Goal: Information Seeking & Learning: Compare options

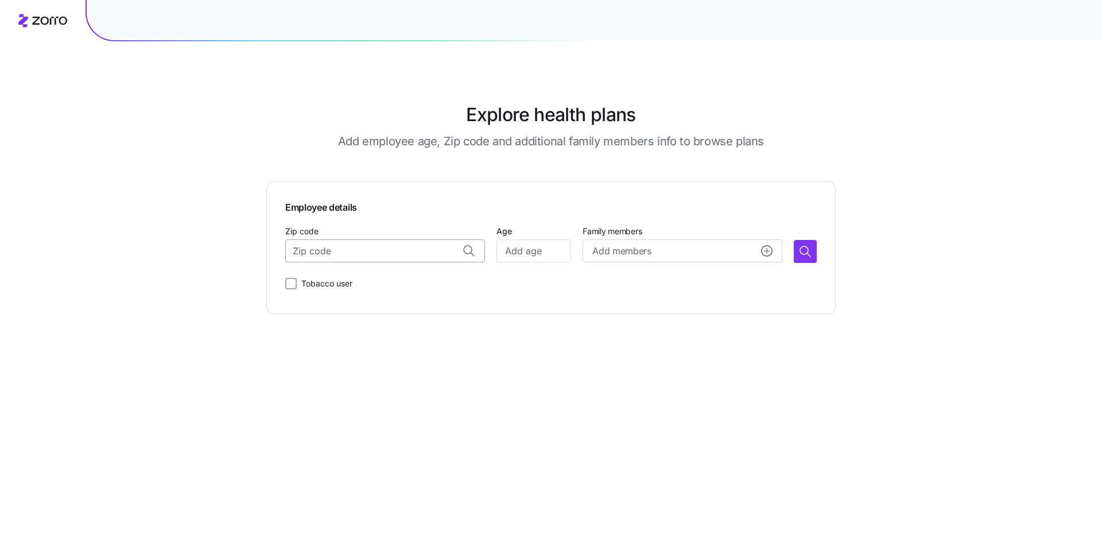
click at [392, 254] on input "Zip code" at bounding box center [385, 250] width 200 height 23
click at [360, 276] on span "30720, [GEOGRAPHIC_DATA], [GEOGRAPHIC_DATA]" at bounding box center [396, 281] width 161 height 14
type input "30720, [GEOGRAPHIC_DATA], [GEOGRAPHIC_DATA]"
click at [537, 253] on input "Age" at bounding box center [533, 250] width 75 height 23
type input "35"
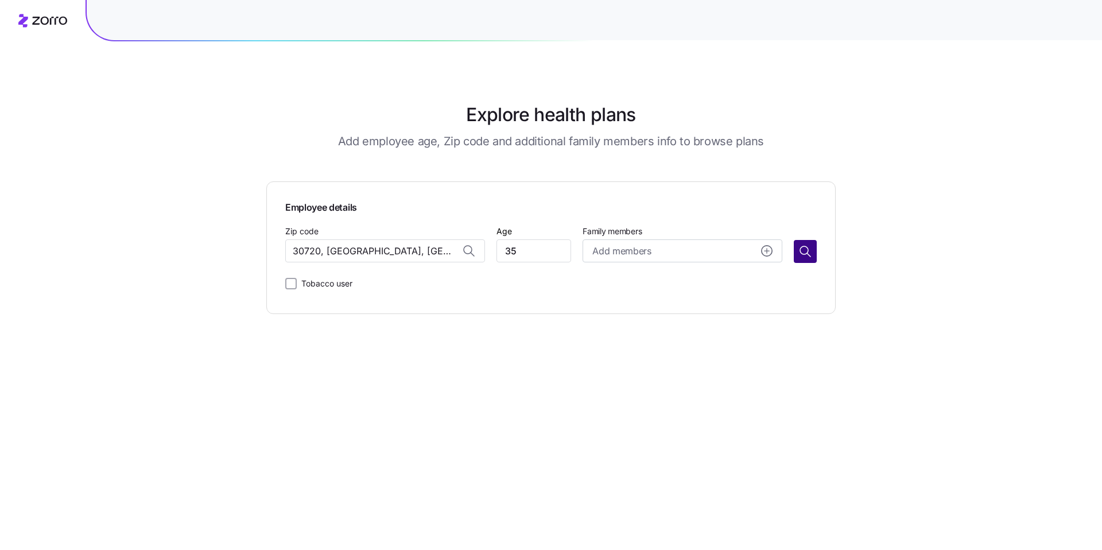
click at [804, 259] on button "button" at bounding box center [805, 251] width 23 height 23
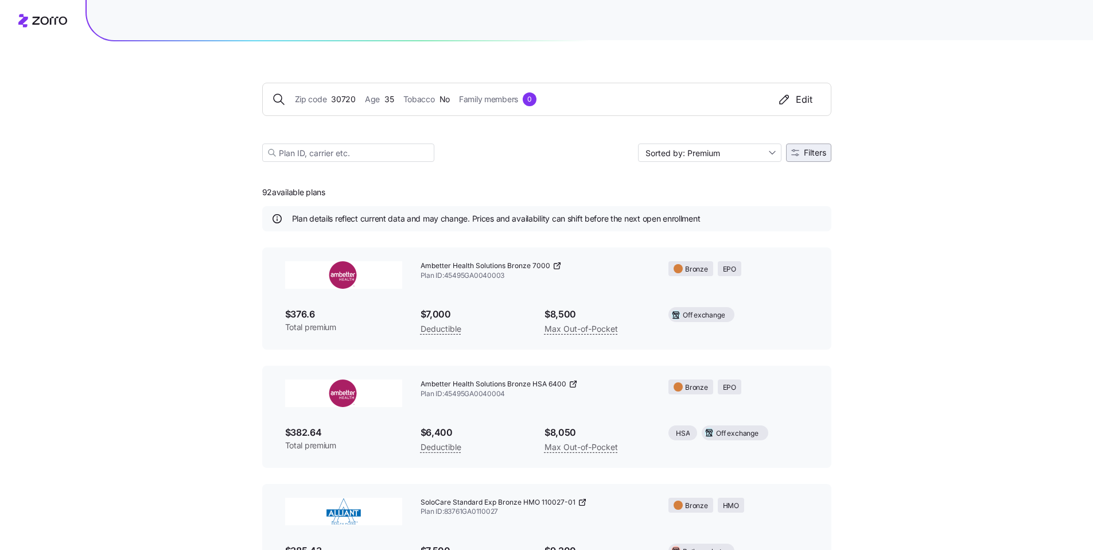
click at [815, 154] on span "Filters" at bounding box center [815, 153] width 22 height 8
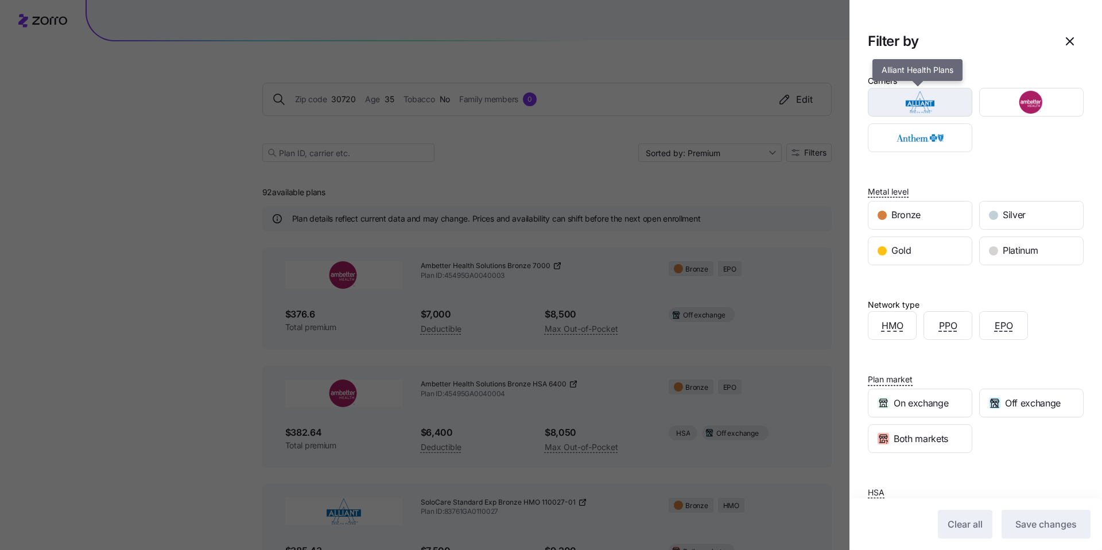
click at [928, 110] on img "button" at bounding box center [920, 102] width 84 height 23
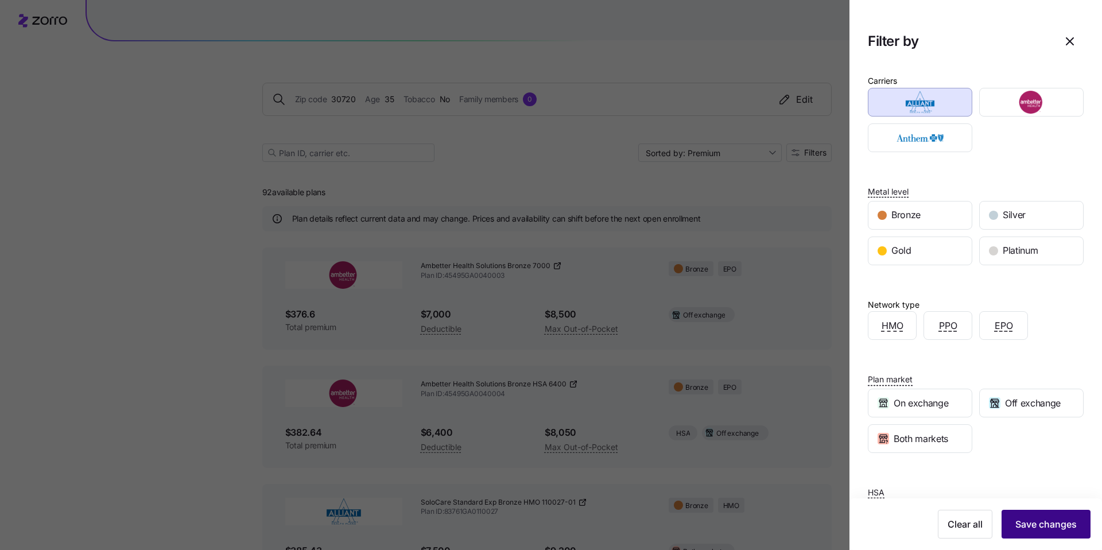
click at [1034, 520] on span "Save changes" at bounding box center [1045, 524] width 61 height 14
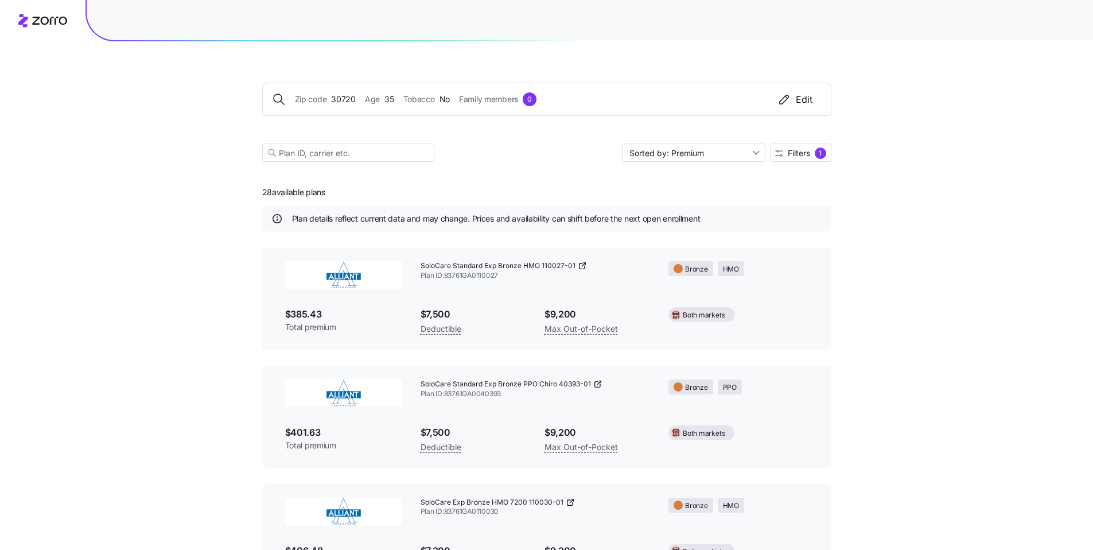
click at [578, 266] on icon at bounding box center [582, 265] width 9 height 9
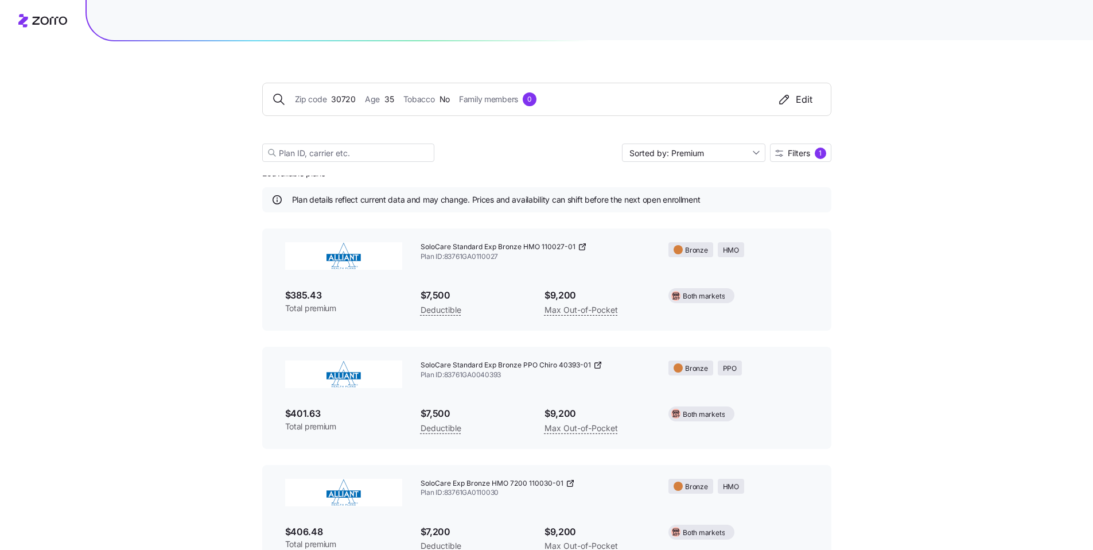
click at [597, 365] on icon at bounding box center [597, 364] width 9 height 9
click at [811, 152] on span "Filters 1" at bounding box center [800, 152] width 51 height 11
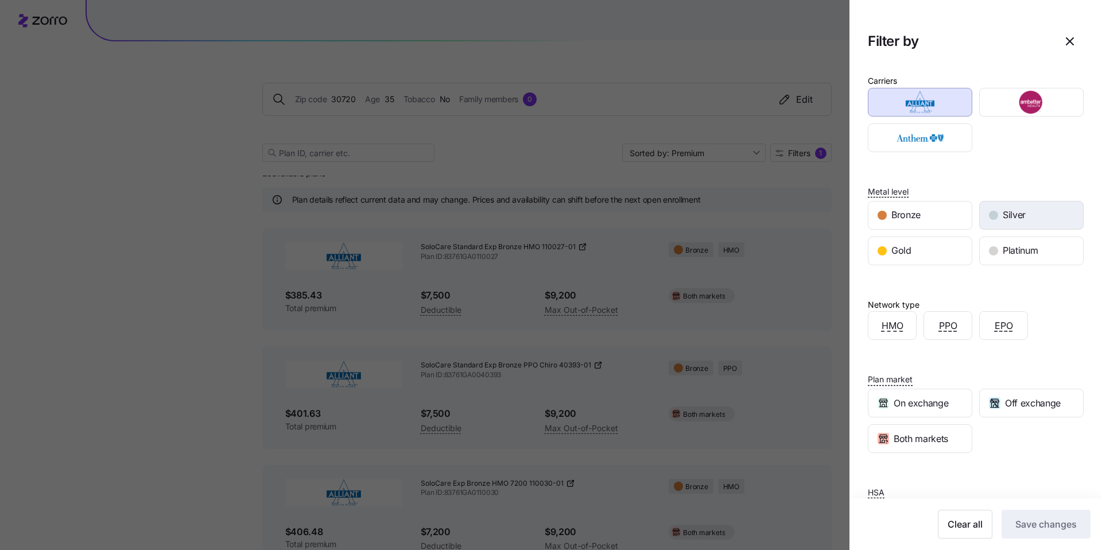
click at [1012, 215] on span "Silver" at bounding box center [1014, 215] width 23 height 14
click at [1053, 520] on span "Save changes" at bounding box center [1045, 524] width 61 height 14
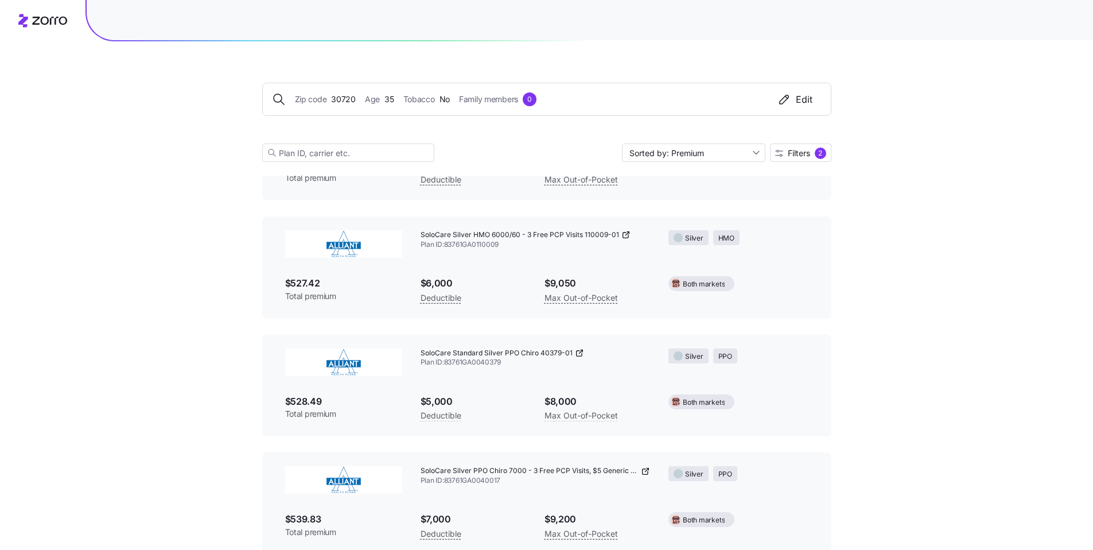
scroll to position [798, 0]
